Goal: Task Accomplishment & Management: Manage account settings

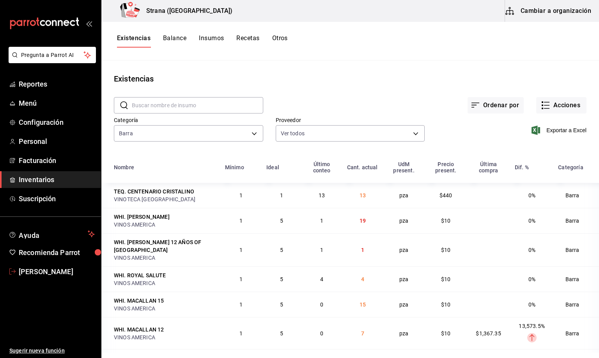
click at [64, 268] on span "[PERSON_NAME]" at bounding box center [57, 271] width 76 height 11
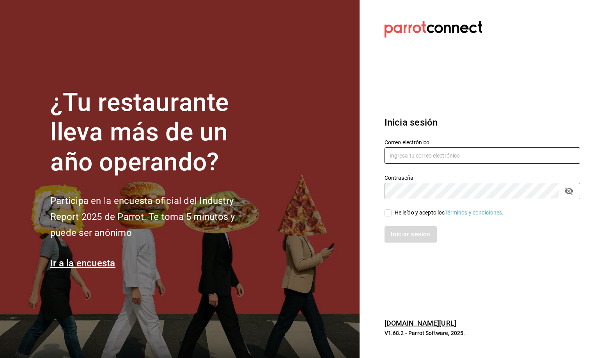
click at [474, 157] on input "text" at bounding box center [483, 155] width 196 height 16
type input "a"
type input "[EMAIL_ADDRESS][DOMAIN_NAME]"
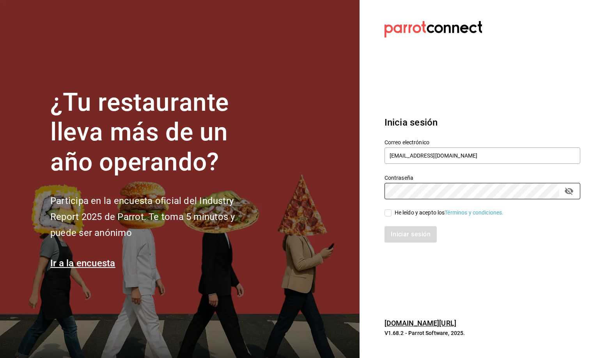
click at [393, 215] on span "He leído y acepto los Términos y condiciones." at bounding box center [448, 213] width 112 height 8
click at [392, 215] on input "He leído y acepto los Términos y condiciones." at bounding box center [388, 213] width 7 height 7
checkbox input "true"
click at [394, 238] on button "Iniciar sesión" at bounding box center [411, 234] width 53 height 16
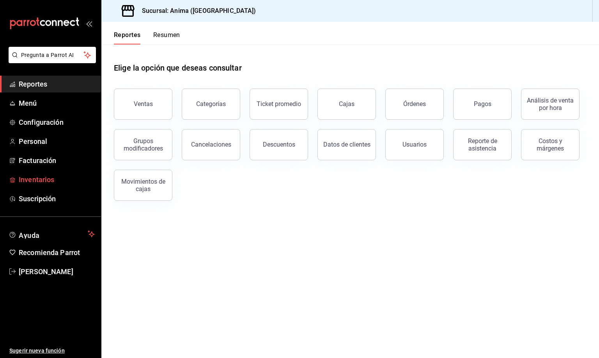
click at [28, 183] on span "Inventarios" at bounding box center [57, 179] width 76 height 11
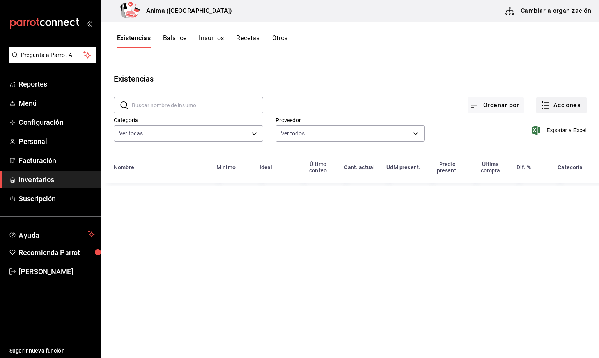
click at [574, 107] on button "Acciones" at bounding box center [561, 105] width 50 height 16
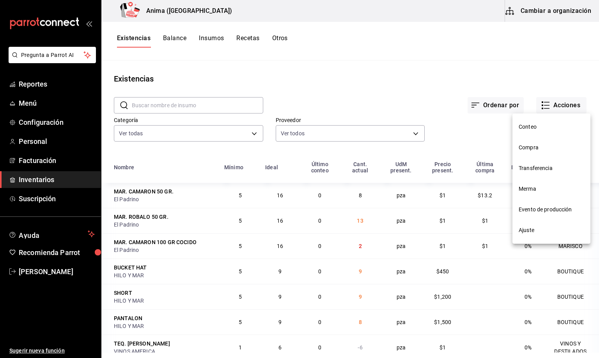
click at [539, 147] on span "Compra" at bounding box center [552, 148] width 66 height 8
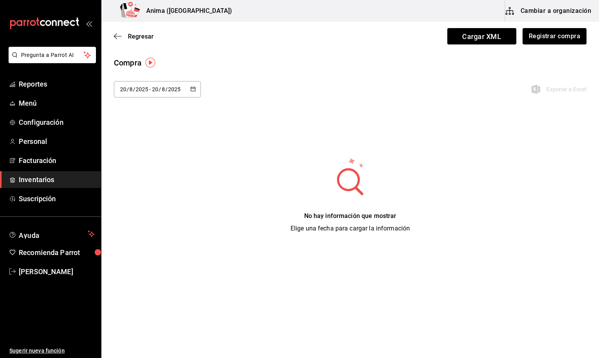
click at [147, 96] on div "2025-08-20 20 / 8 / 2025 - 2025-08-20 20 / 8 / 2025" at bounding box center [157, 89] width 87 height 16
click at [153, 150] on li "Última semana" at bounding box center [151, 149] width 74 height 18
type input "2025-08-17"
type input "17"
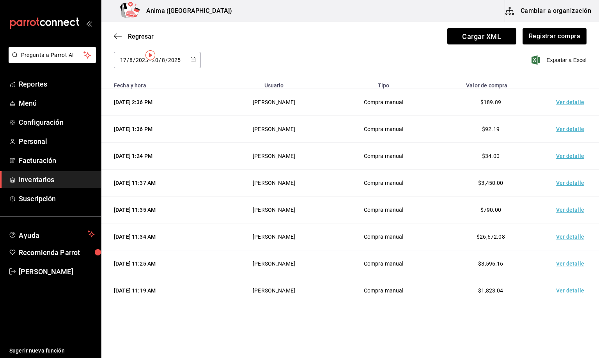
scroll to position [59, 0]
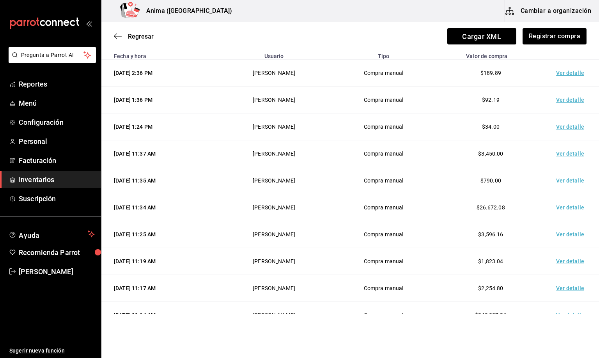
click at [557, 264] on td "Ver detalle" at bounding box center [572, 261] width 55 height 27
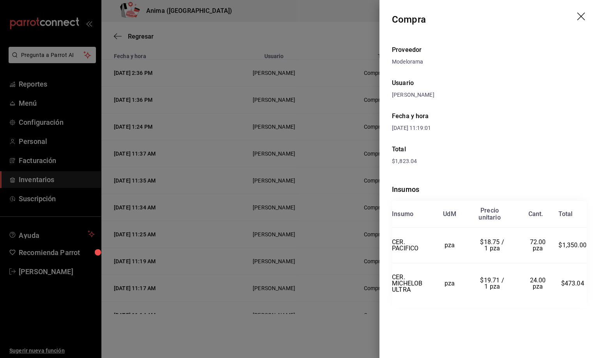
click at [316, 229] on div at bounding box center [299, 179] width 599 height 358
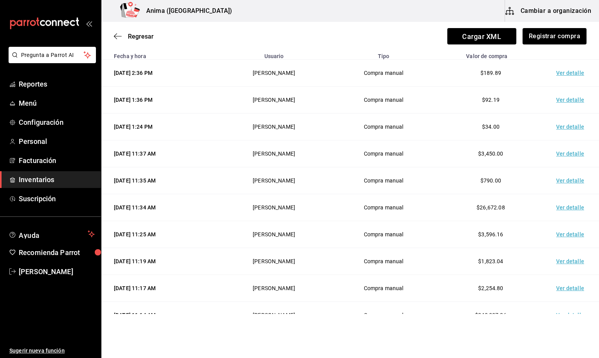
click at [552, 291] on td "Ver detalle" at bounding box center [572, 288] width 55 height 27
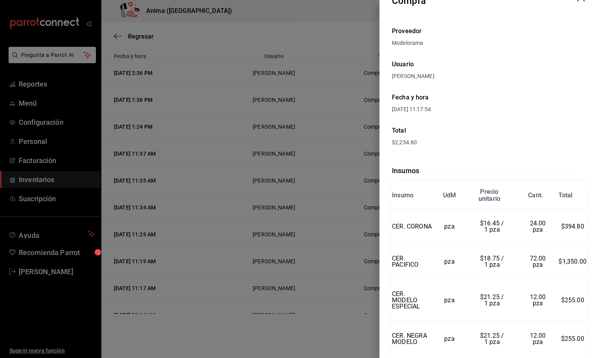
scroll to position [0, 0]
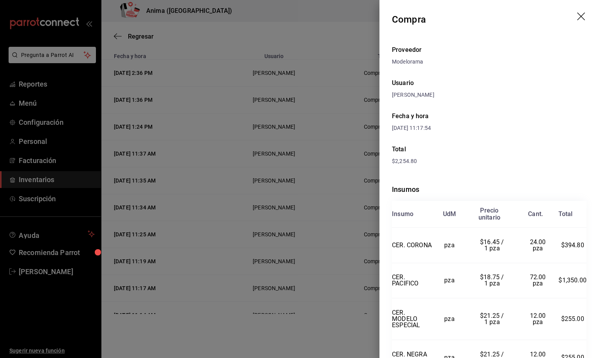
click at [577, 16] on icon "drag" at bounding box center [581, 16] width 8 height 8
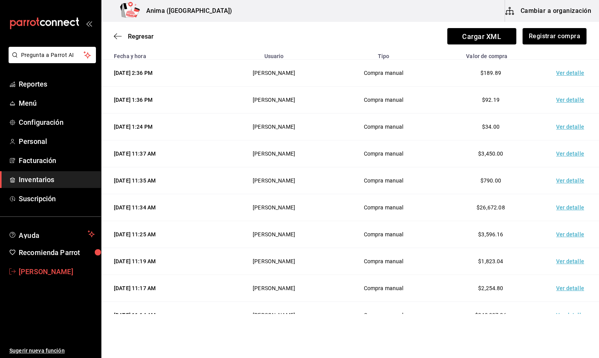
click at [60, 271] on span "ALDO BELTRAN" at bounding box center [57, 271] width 76 height 11
